Goal: Task Accomplishment & Management: Use online tool/utility

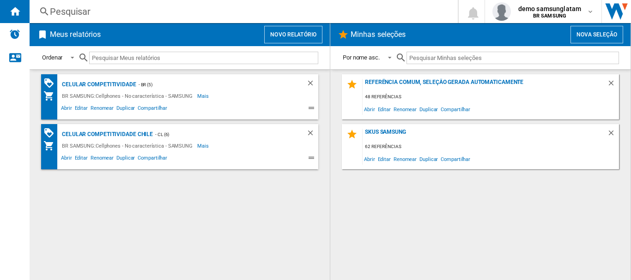
click at [293, 37] on button "Novo relatório" at bounding box center [293, 35] width 58 height 18
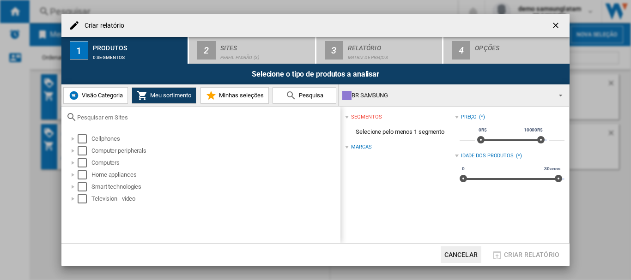
click at [560, 22] on ng-md-icon "getI18NText('BUTTONS.CLOSE_DIALOG')" at bounding box center [556, 26] width 11 height 11
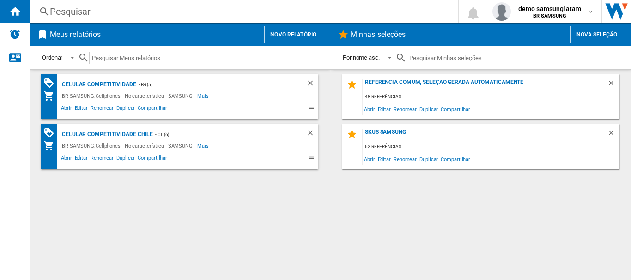
click at [579, 36] on button "Nova seleção" at bounding box center [596, 35] width 53 height 18
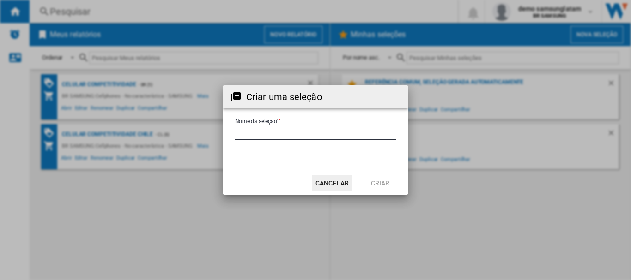
click at [296, 131] on input "Nome da seleção'" at bounding box center [315, 134] width 161 height 14
click at [325, 188] on button "Cancelar" at bounding box center [332, 183] width 41 height 17
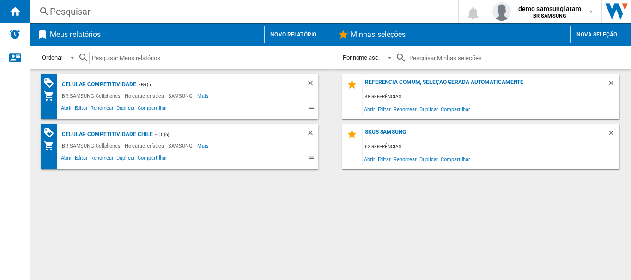
click at [309, 37] on button "Novo relatório" at bounding box center [293, 35] width 58 height 18
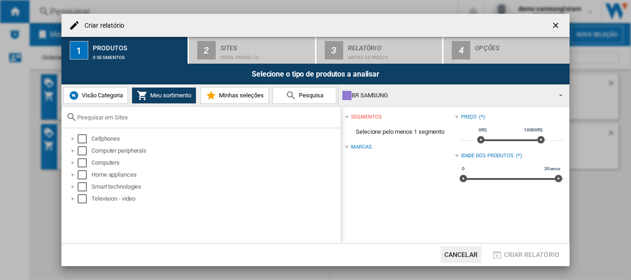
click at [100, 88] on button "Visão Categoria" at bounding box center [95, 95] width 65 height 17
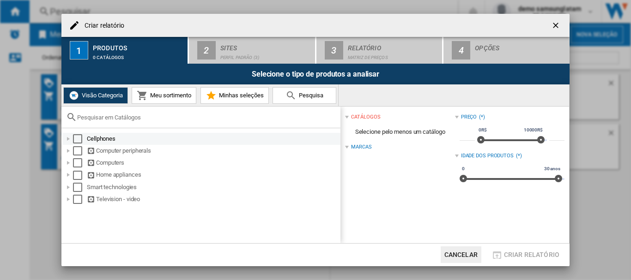
click at [73, 140] on div at bounding box center [68, 138] width 9 height 9
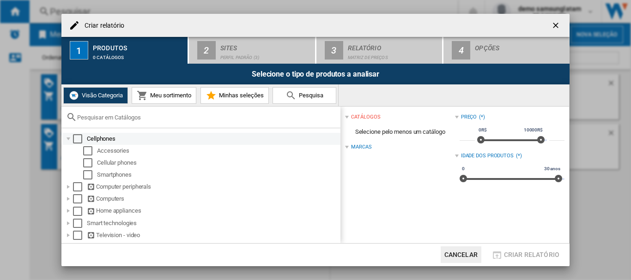
click at [79, 141] on div "Select" at bounding box center [77, 138] width 9 height 9
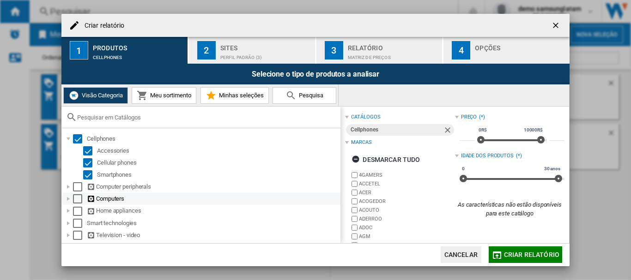
drag, startPoint x: 75, startPoint y: 186, endPoint x: 77, endPoint y: 200, distance: 13.9
click at [75, 187] on div "Select" at bounding box center [77, 186] width 9 height 9
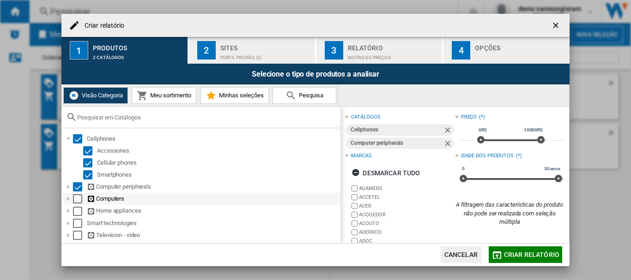
click at [77, 203] on div "Select" at bounding box center [77, 198] width 9 height 9
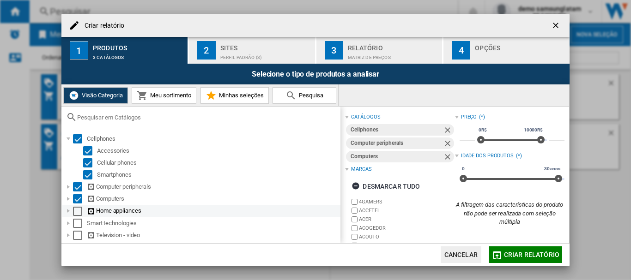
click at [77, 215] on div "Select" at bounding box center [77, 211] width 9 height 9
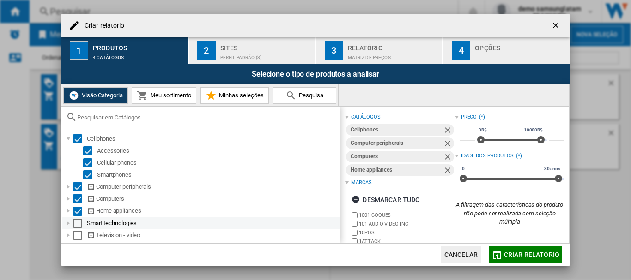
click at [77, 224] on div "Select" at bounding box center [77, 223] width 9 height 9
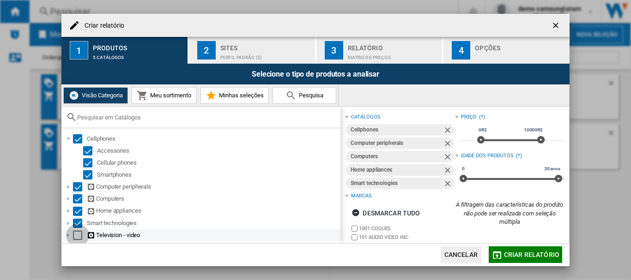
click at [77, 235] on div "Select" at bounding box center [77, 235] width 9 height 9
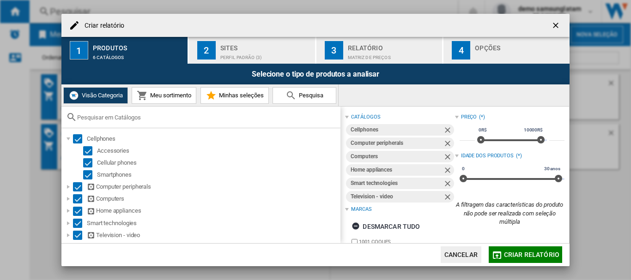
click at [254, 52] on div "Perfil padrão (3)" at bounding box center [265, 55] width 91 height 10
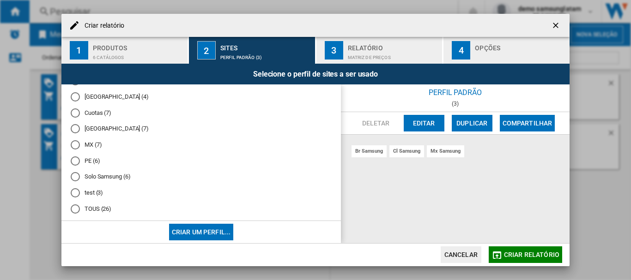
scroll to position [90, 0]
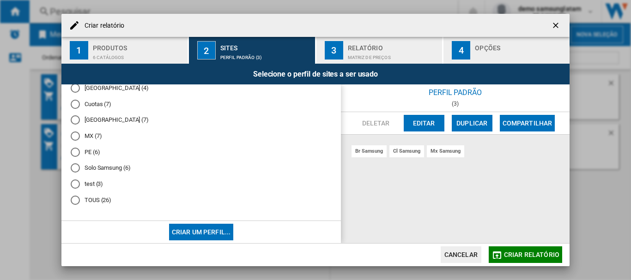
click at [198, 233] on button "Criar um perfil..." at bounding box center [201, 232] width 65 height 17
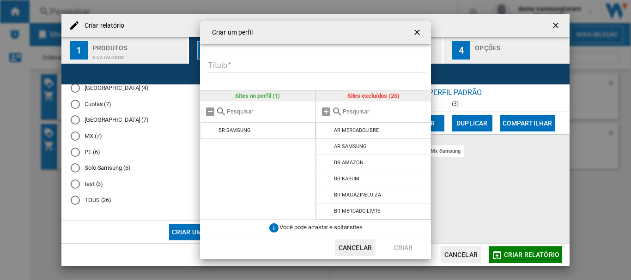
click at [355, 109] on input "text" at bounding box center [385, 111] width 84 height 7
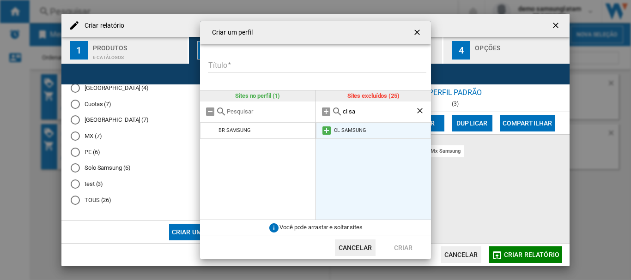
click at [323, 135] on md-icon at bounding box center [326, 130] width 11 height 11
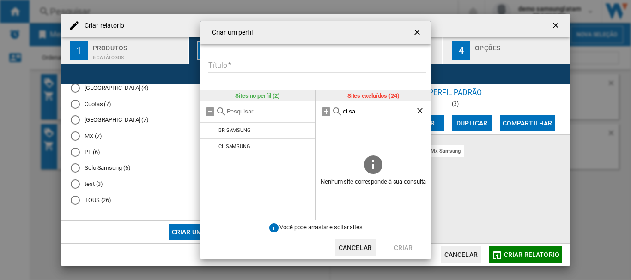
click at [358, 114] on input "cl sa" at bounding box center [379, 111] width 73 height 7
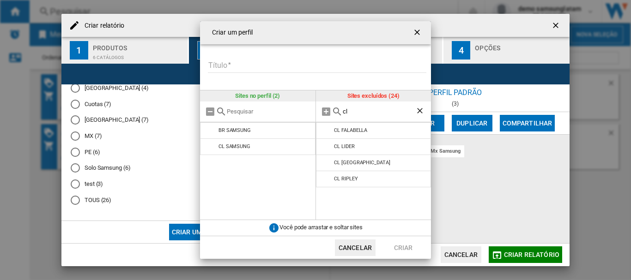
type input "c"
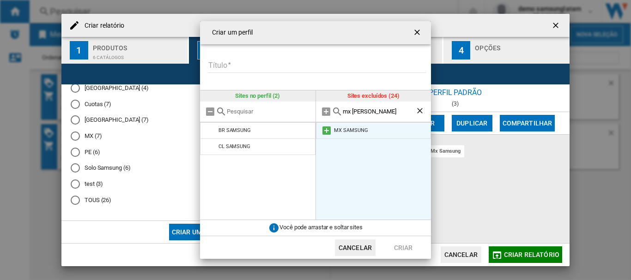
type input "mx [PERSON_NAME]"
click at [327, 126] on md-icon at bounding box center [326, 130] width 11 height 11
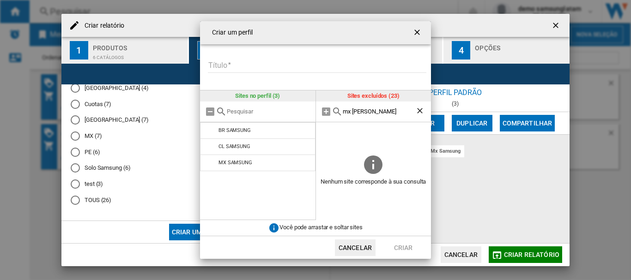
click at [236, 63] on input "Título" at bounding box center [317, 66] width 218 height 14
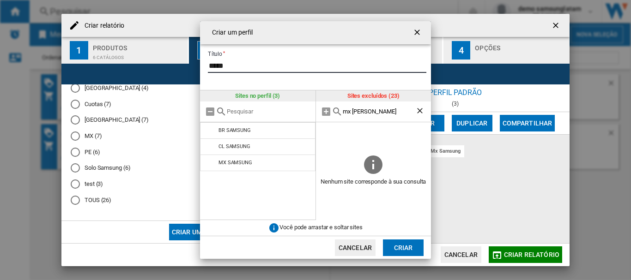
type input "*****"
click at [409, 249] on button "Criar" at bounding box center [403, 248] width 41 height 17
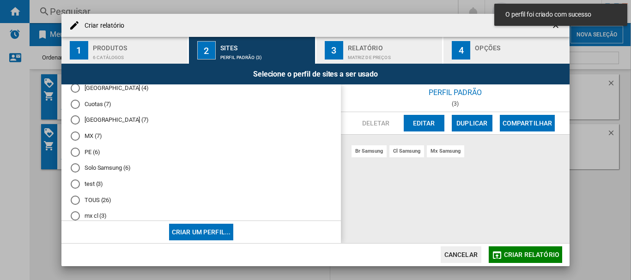
click at [95, 215] on md-radio-button "mx cl (3)" at bounding box center [201, 216] width 261 height 9
click at [513, 253] on span "Criar relatório" at bounding box center [531, 254] width 55 height 7
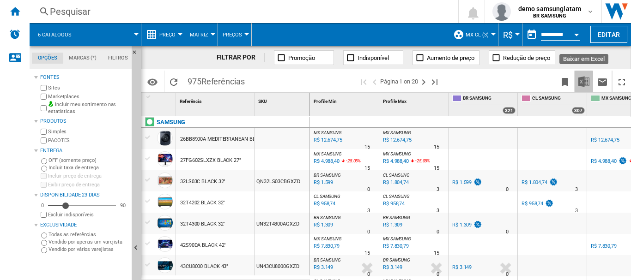
click at [581, 82] on img "Baixar em Excel" at bounding box center [583, 81] width 11 height 11
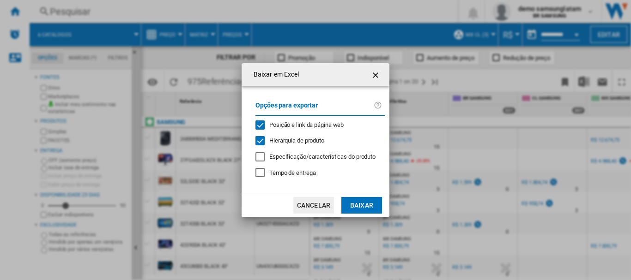
click at [298, 139] on span "Hierarquia de produto" at bounding box center [296, 140] width 55 height 7
click at [291, 130] on div "Opções para exportar Posição e link da página web Hierarquia de produto Especif…" at bounding box center [320, 140] width 139 height 89
click at [297, 127] on span "Posição e link da página web" at bounding box center [306, 124] width 74 height 7
click at [353, 208] on button "Baixar" at bounding box center [361, 205] width 41 height 17
